Goal: Transaction & Acquisition: Purchase product/service

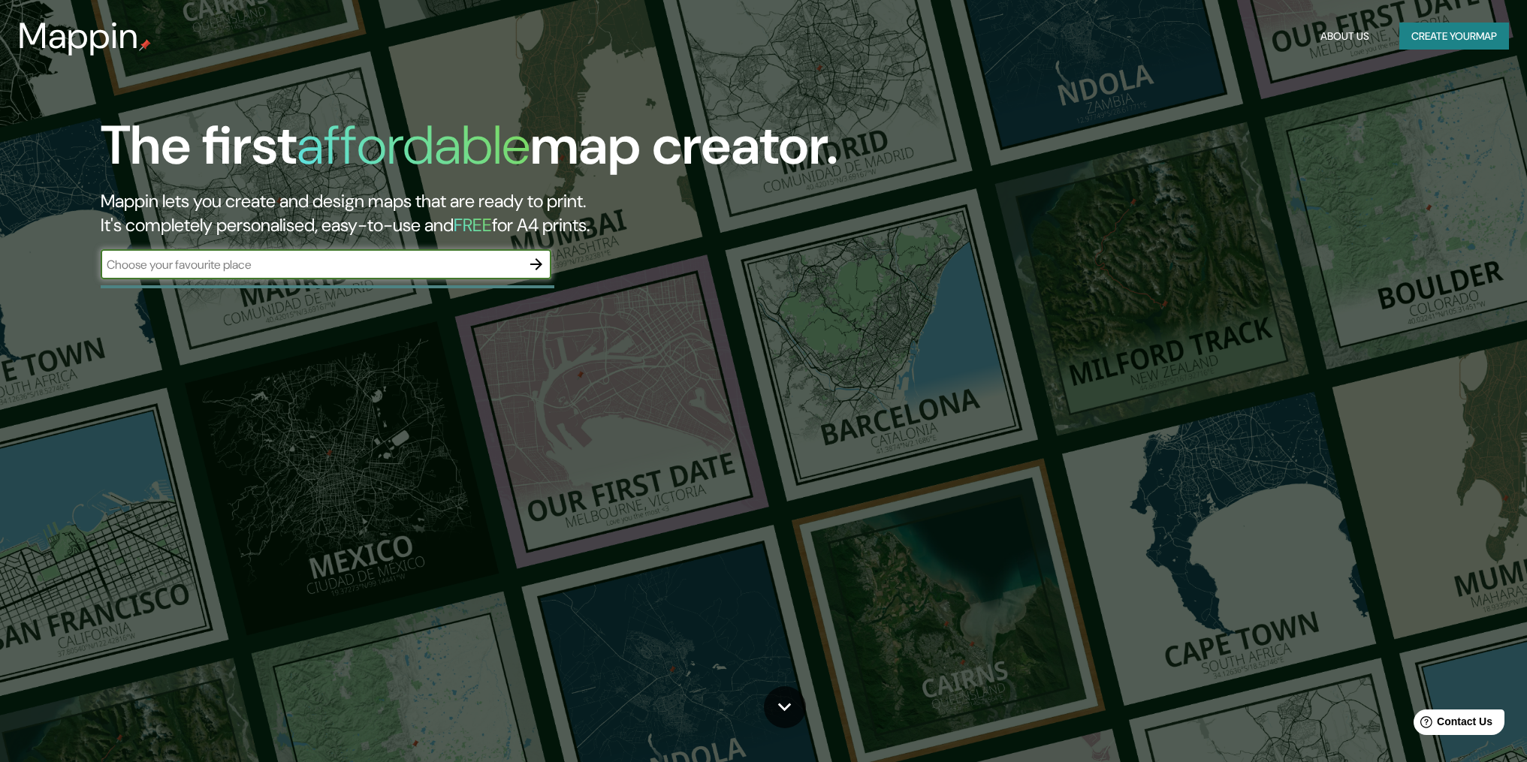
click at [535, 263] on icon "button" at bounding box center [536, 264] width 18 height 18
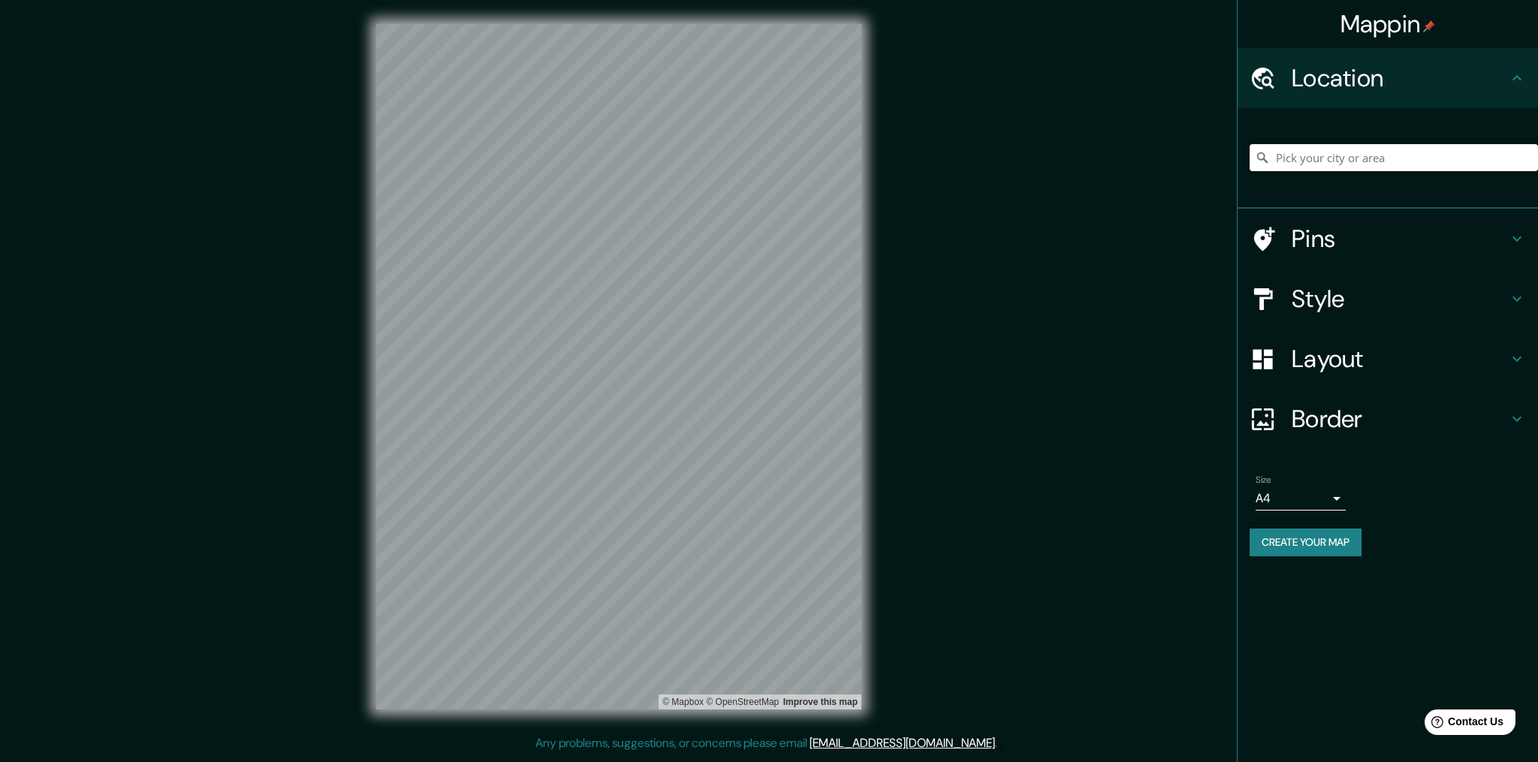
click at [1346, 305] on h4 "Style" at bounding box center [1400, 299] width 216 height 30
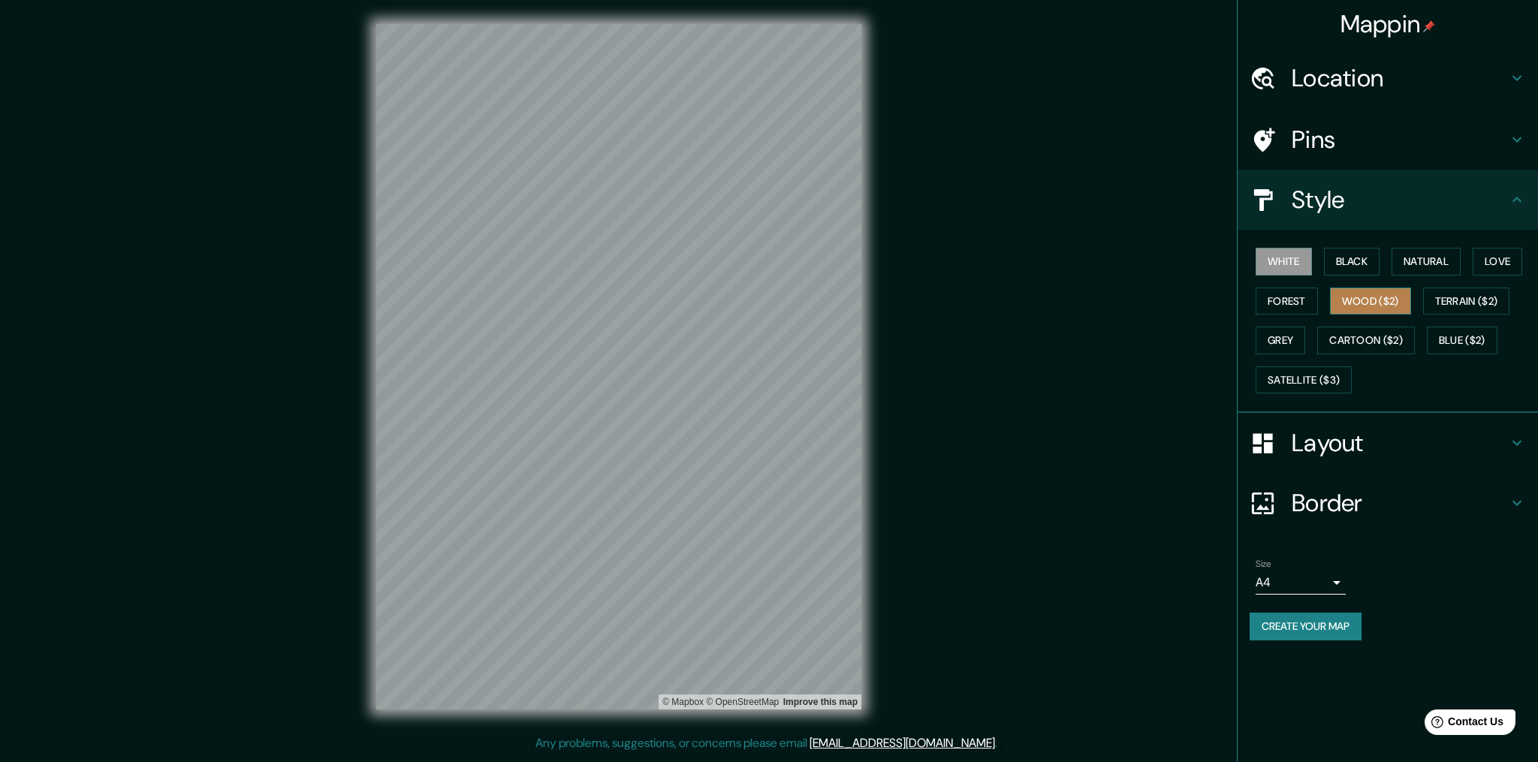
click at [1357, 298] on button "Wood ($2)" at bounding box center [1370, 302] width 81 height 28
click at [1364, 323] on div "White Black Natural Love Forest Wood ($2) Terrain ($2) Grey Cartoon ($2) Blue (…" at bounding box center [1394, 321] width 288 height 158
click at [1365, 347] on button "Cartoon ($2)" at bounding box center [1366, 341] width 98 height 28
click at [1458, 339] on button "Blue ($2)" at bounding box center [1462, 341] width 71 height 28
click at [1455, 306] on button "Terrain ($2)" at bounding box center [1466, 302] width 87 height 28
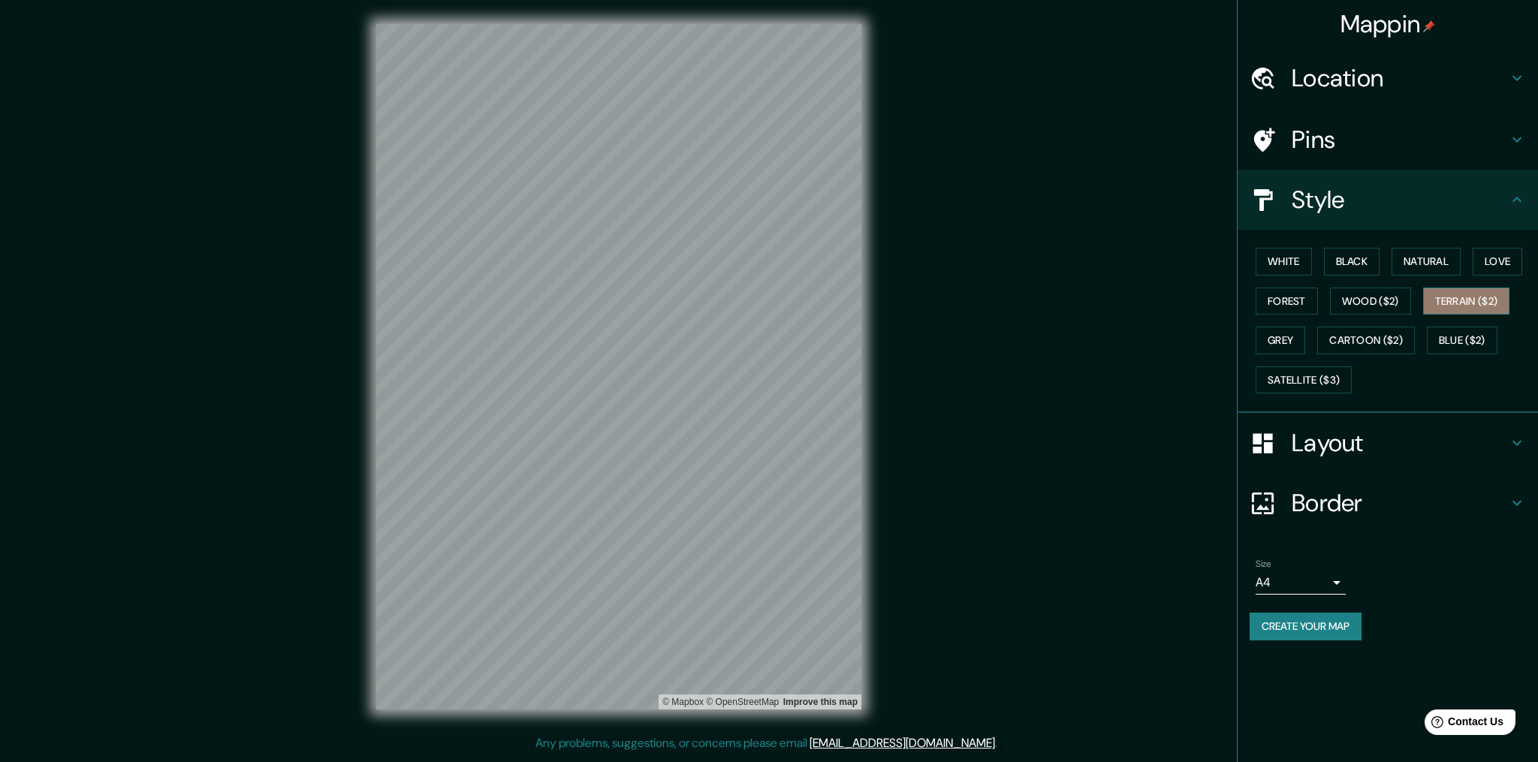
click at [1455, 306] on button "Terrain ($2)" at bounding box center [1466, 302] width 87 height 28
